Goal: Check status: Check status

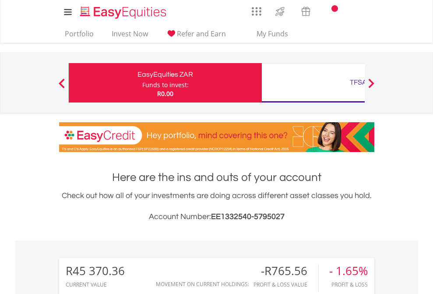
scroll to position [84, 137]
click at [142, 83] on div "Funds to invest:" at bounding box center [165, 85] width 46 height 9
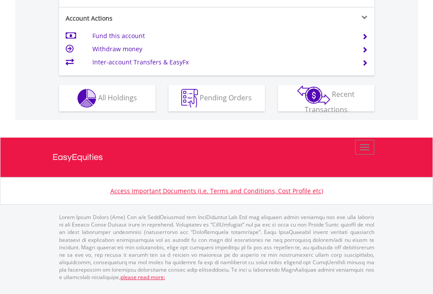
scroll to position [839, 0]
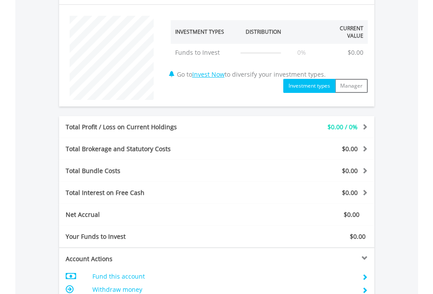
scroll to position [587, 0]
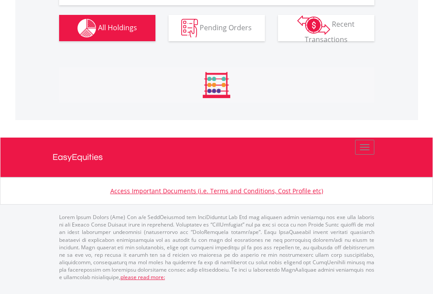
scroll to position [973, 0]
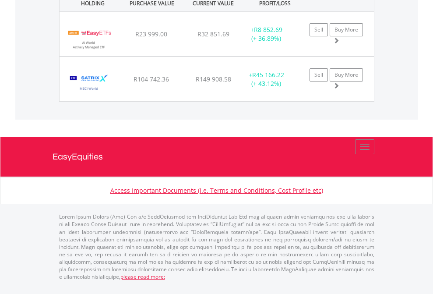
scroll to position [991, 0]
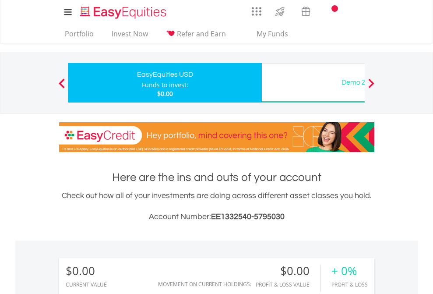
scroll to position [84, 137]
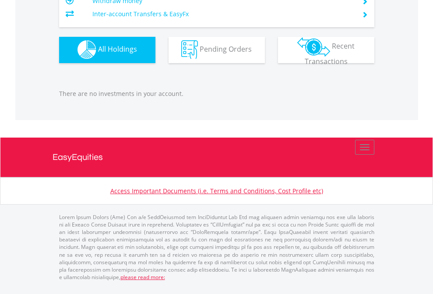
scroll to position [867, 0]
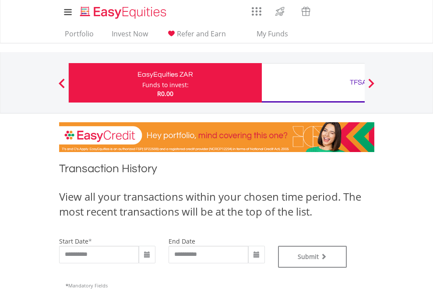
type input "**********"
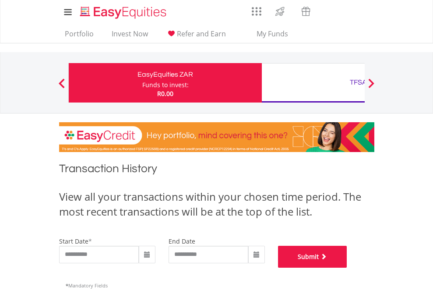
click at [347, 267] on button "Submit" at bounding box center [312, 257] width 69 height 22
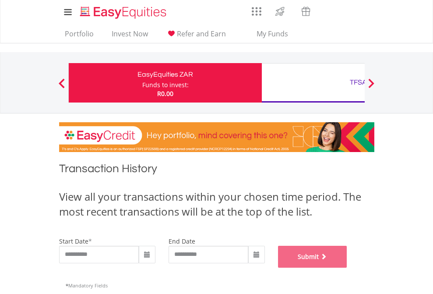
scroll to position [355, 0]
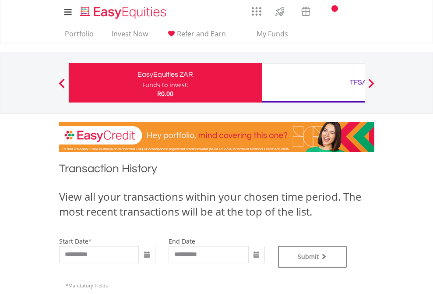
click at [313, 83] on div "TFSA" at bounding box center [358, 82] width 183 height 12
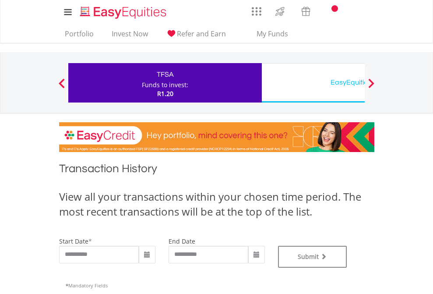
type input "**********"
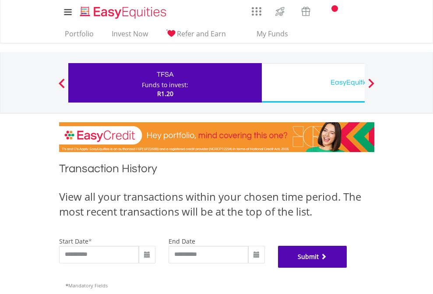
click at [347, 267] on button "Submit" at bounding box center [312, 257] width 69 height 22
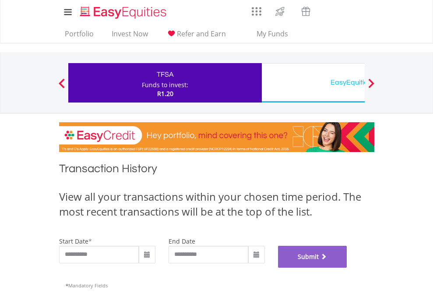
scroll to position [355, 0]
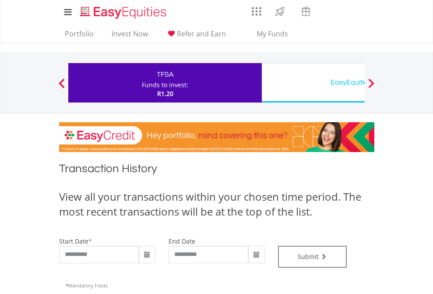
click at [313, 83] on div "EasyEquities USD" at bounding box center [358, 82] width 183 height 12
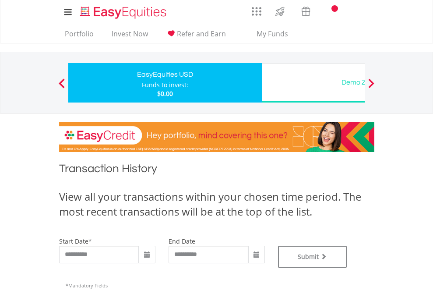
type input "**********"
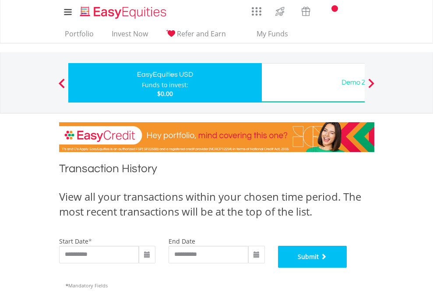
click at [347, 267] on button "Submit" at bounding box center [312, 257] width 69 height 22
